Goal: Task Accomplishment & Management: Complete application form

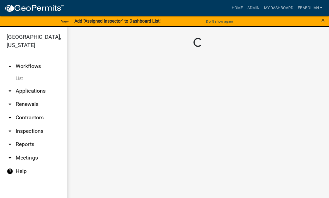
scroll to position [0, 0]
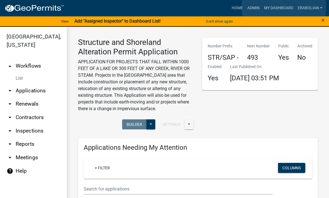
click at [284, 7] on link "My Dashboard" at bounding box center [278, 8] width 34 height 11
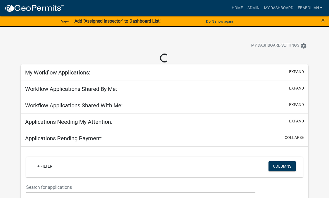
select select "3: 100"
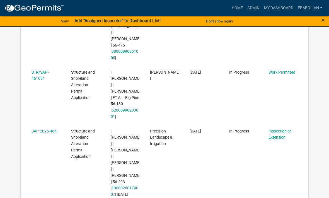
scroll to position [356, 0]
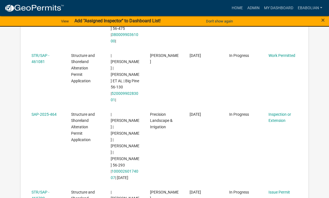
click at [41, 190] on link "STR/SAP - 460709" at bounding box center [40, 195] width 18 height 11
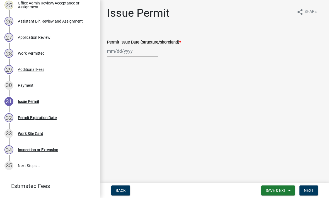
scroll to position [492, 0]
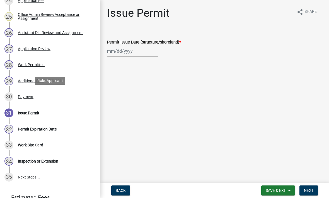
click at [70, 95] on div "30 Payment" at bounding box center [47, 96] width 87 height 9
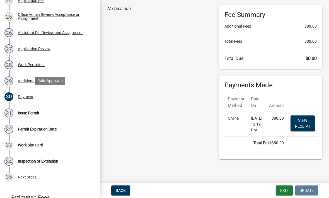
scroll to position [62, 0]
click at [44, 112] on div "31 Issue Permit" at bounding box center [47, 113] width 87 height 9
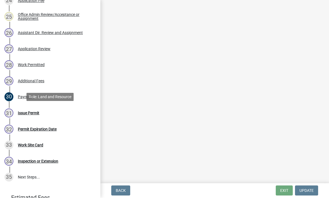
scroll to position [0, 0]
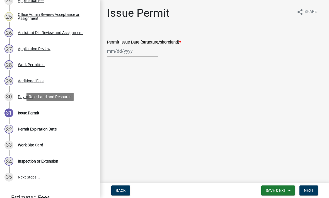
click at [45, 65] on div "28 Work Permitted" at bounding box center [47, 64] width 87 height 9
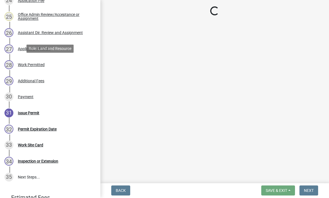
select select "f66be788-4dd6-459d-a9ec-6d83f4dfb709"
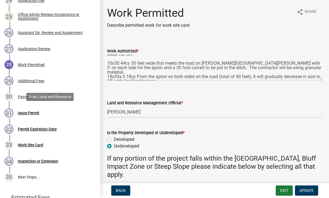
click at [41, 111] on div "31 Issue Permit" at bounding box center [47, 113] width 87 height 9
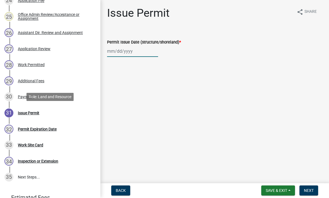
click at [123, 54] on div at bounding box center [132, 51] width 51 height 11
select select "8"
select select "2025"
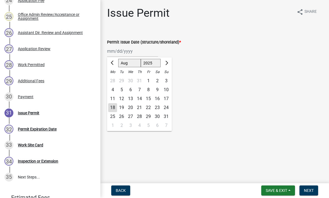
click at [116, 106] on div "18" at bounding box center [112, 107] width 9 height 9
type input "08/18/2025"
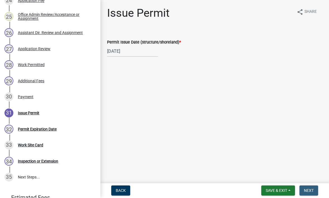
click at [310, 194] on button "Next" at bounding box center [308, 190] width 19 height 10
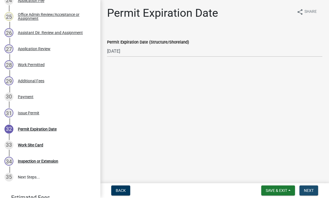
click at [308, 193] on button "Next" at bounding box center [308, 190] width 19 height 10
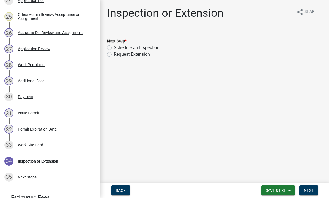
click at [280, 190] on span "Save & Exit" at bounding box center [275, 190] width 21 height 4
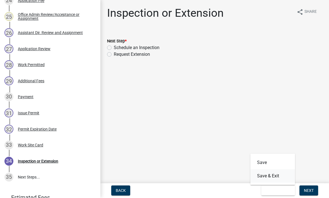
click at [265, 177] on button "Save & Exit" at bounding box center [272, 175] width 45 height 13
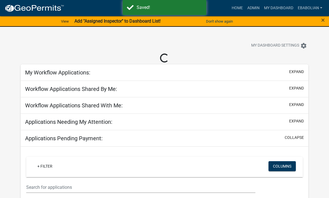
select select "3: 100"
